Goal: Task Accomplishment & Management: Use online tool/utility

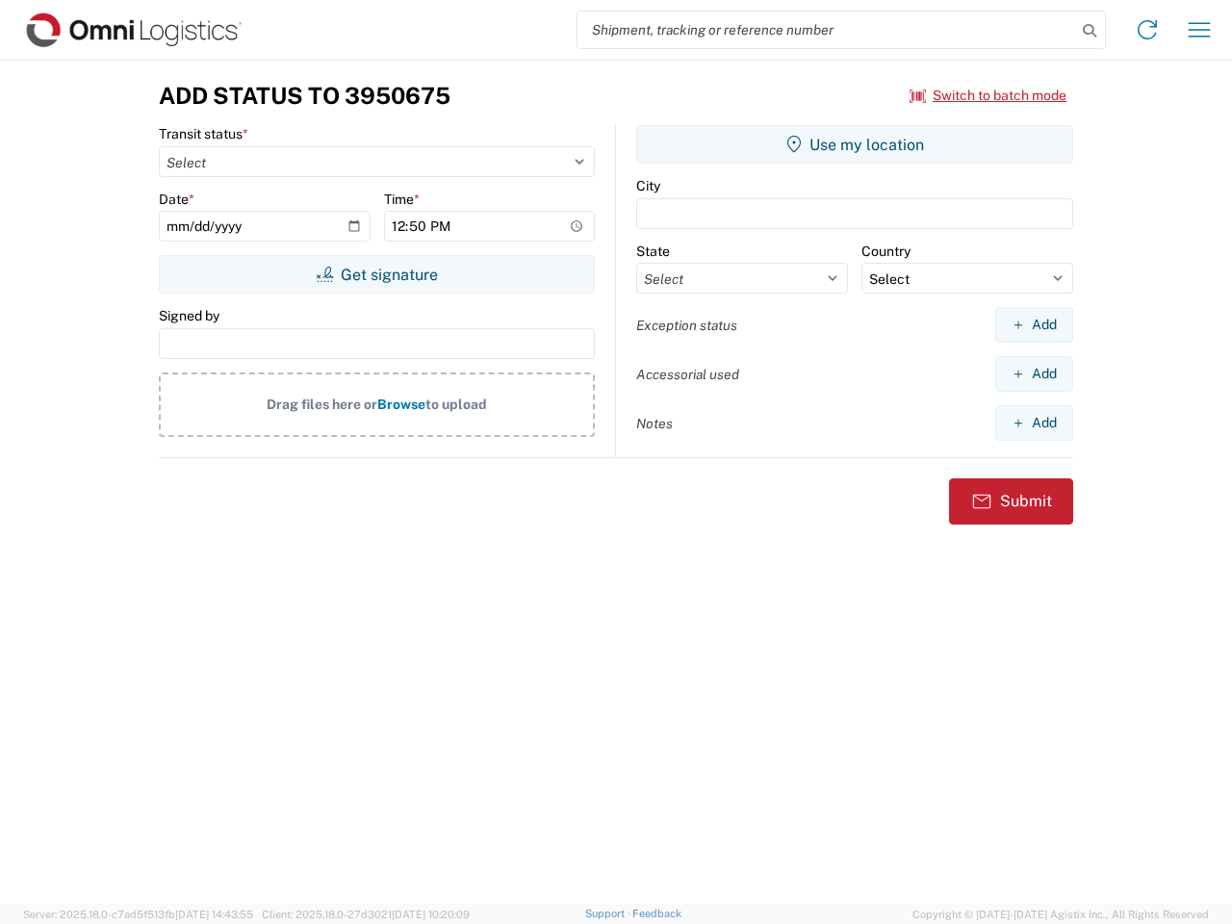
click at [827, 30] on input "search" at bounding box center [826, 30] width 499 height 37
click at [1089, 31] on icon at bounding box center [1089, 30] width 27 height 27
click at [1147, 30] on icon at bounding box center [1147, 29] width 31 height 31
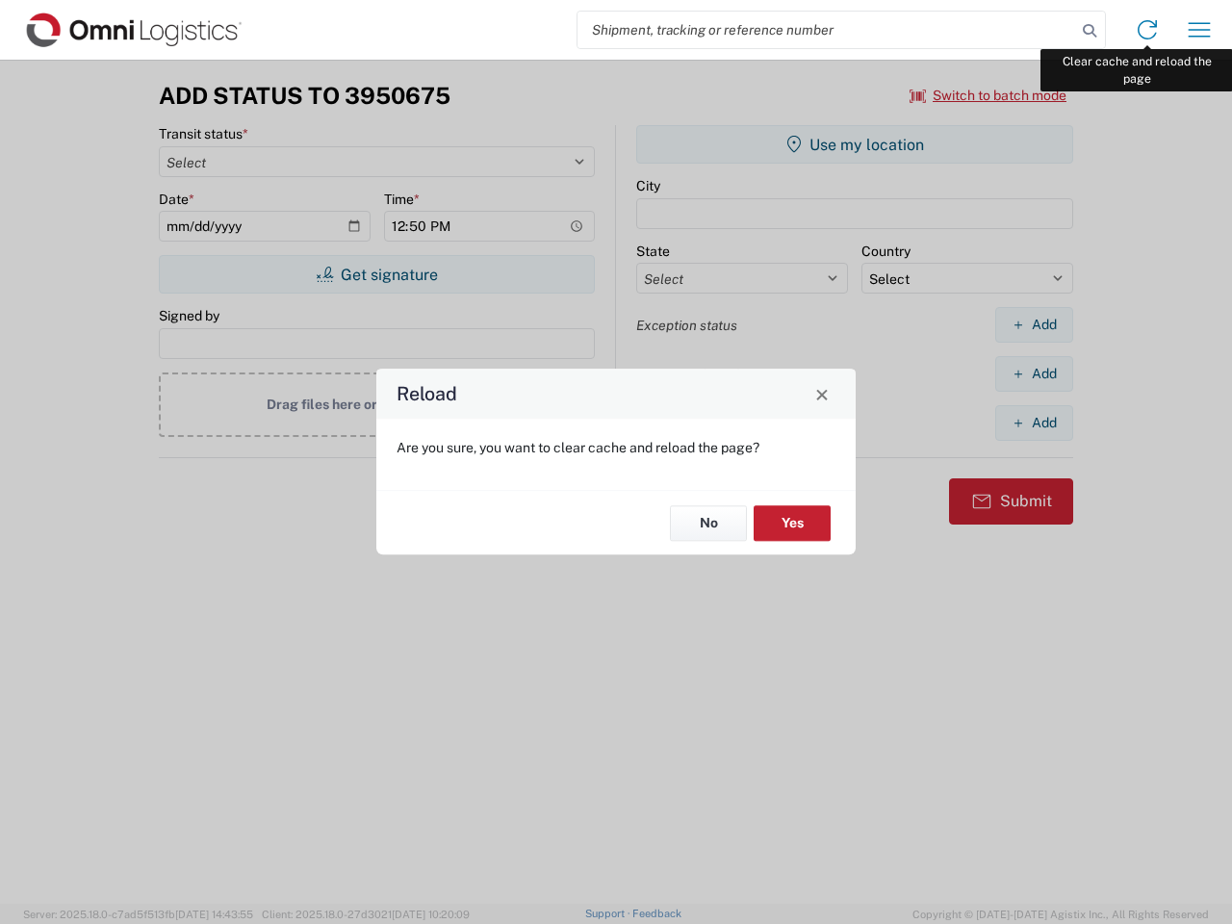
click at [1199, 30] on div "Reload Are you sure, you want to clear cache and reload the page? No Yes" at bounding box center [616, 462] width 1232 height 924
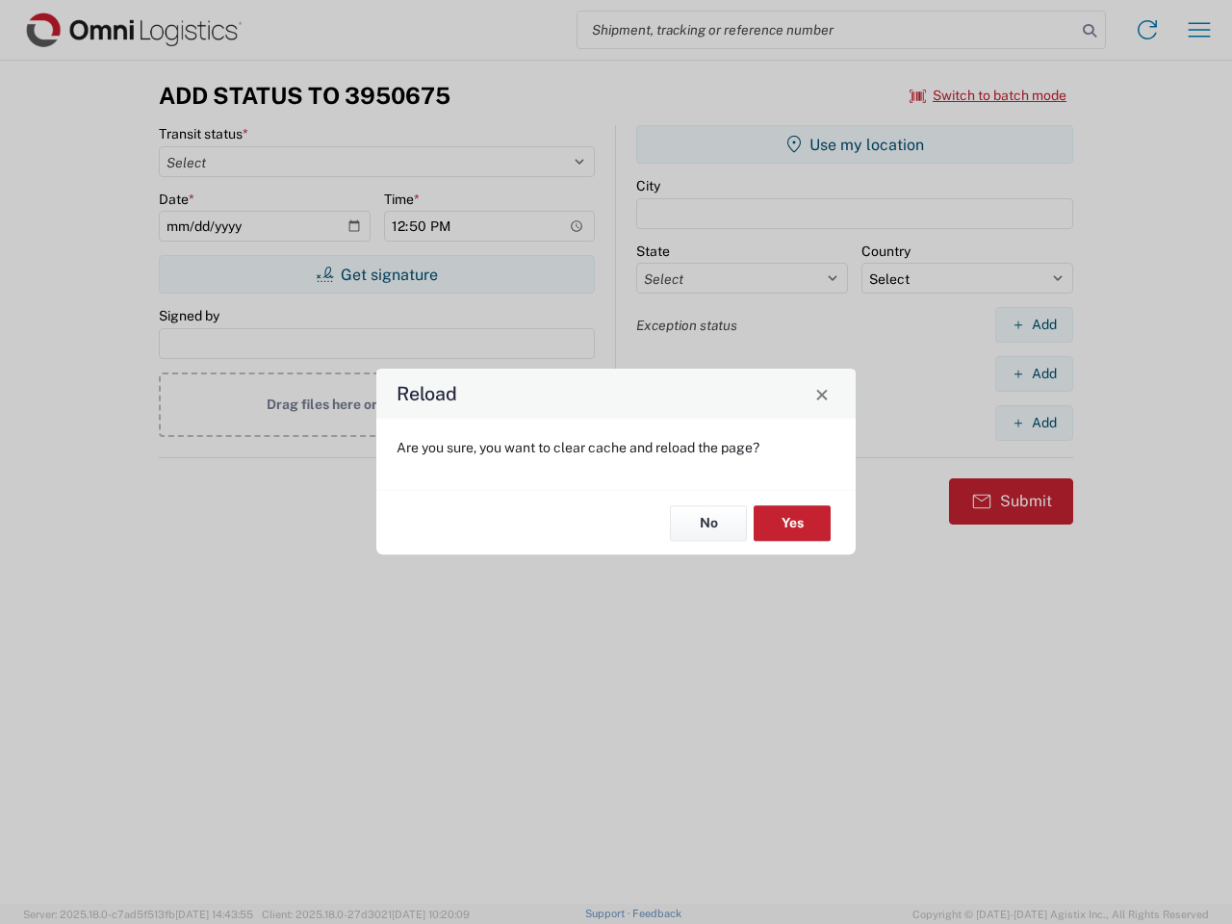
click at [988, 95] on div "Reload Are you sure, you want to clear cache and reload the page? No Yes" at bounding box center [616, 462] width 1232 height 924
click at [376, 274] on div "Reload Are you sure, you want to clear cache and reload the page? No Yes" at bounding box center [616, 462] width 1232 height 924
click at [855, 144] on div "Reload Are you sure, you want to clear cache and reload the page? No Yes" at bounding box center [616, 462] width 1232 height 924
click at [1034, 324] on div "Reload Are you sure, you want to clear cache and reload the page? No Yes" at bounding box center [616, 462] width 1232 height 924
click at [1034, 373] on div "Reload Are you sure, you want to clear cache and reload the page? No Yes" at bounding box center [616, 462] width 1232 height 924
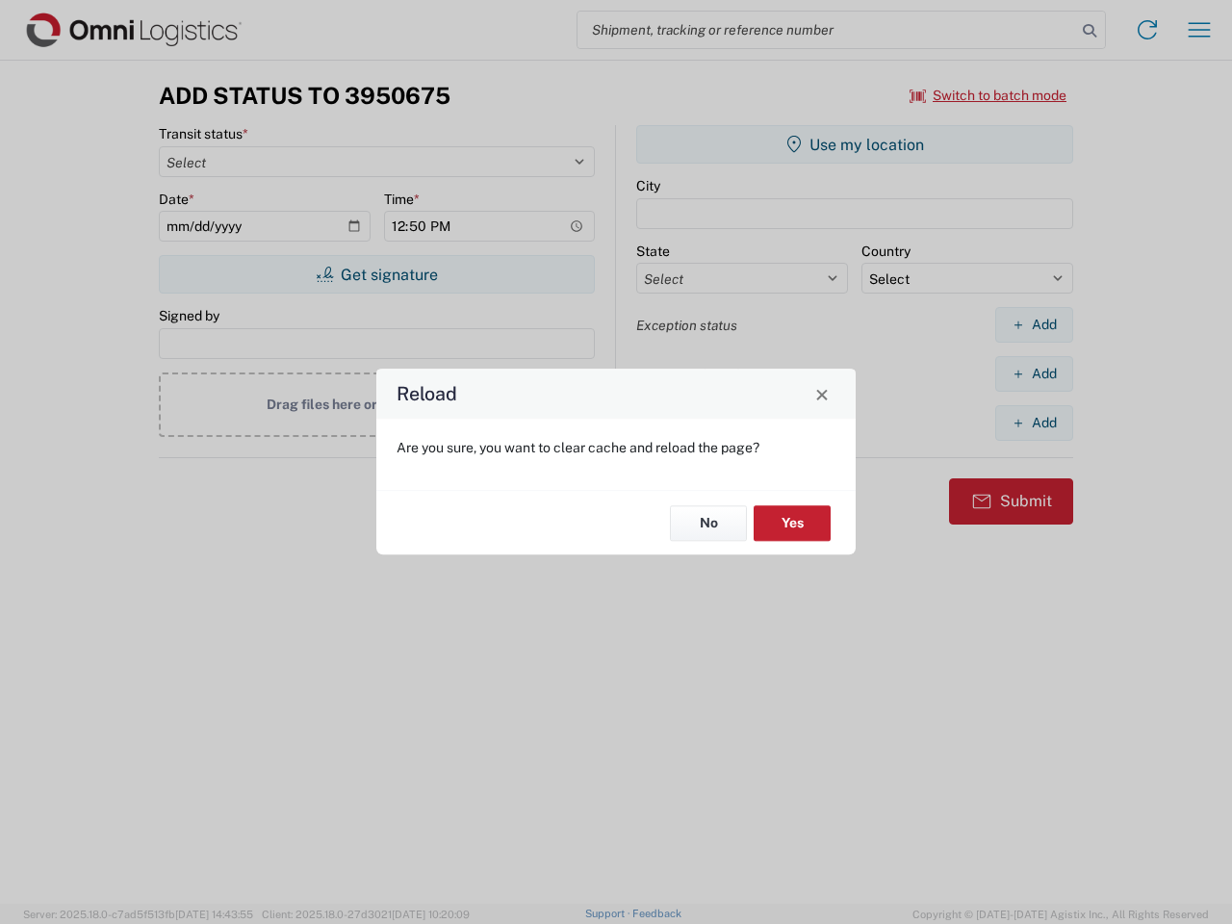
click at [1034, 422] on div "Reload Are you sure, you want to clear cache and reload the page? No Yes" at bounding box center [616, 462] width 1232 height 924
